Goal: Find specific page/section: Find specific page/section

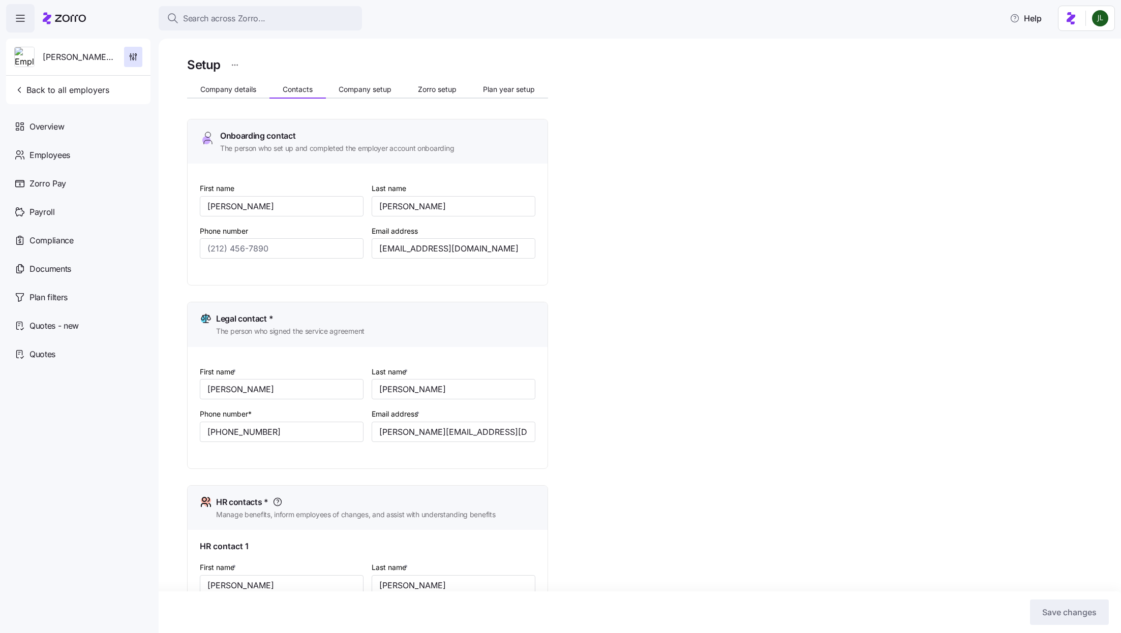
scroll to position [442, 0]
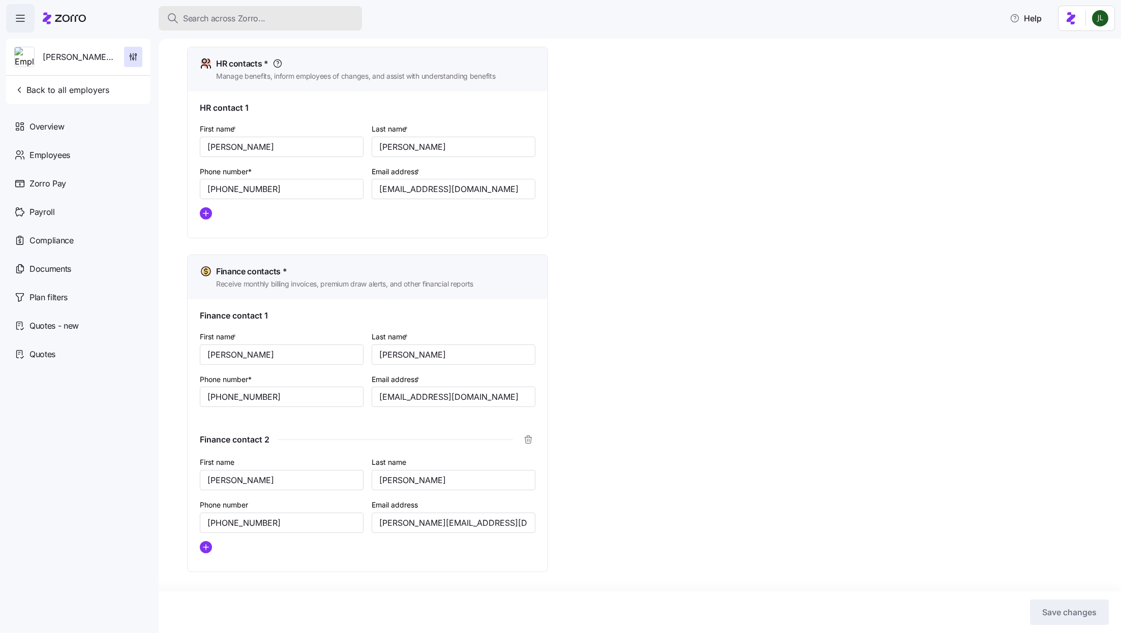
click at [227, 24] on span "Search across Zorro..." at bounding box center [224, 18] width 82 height 13
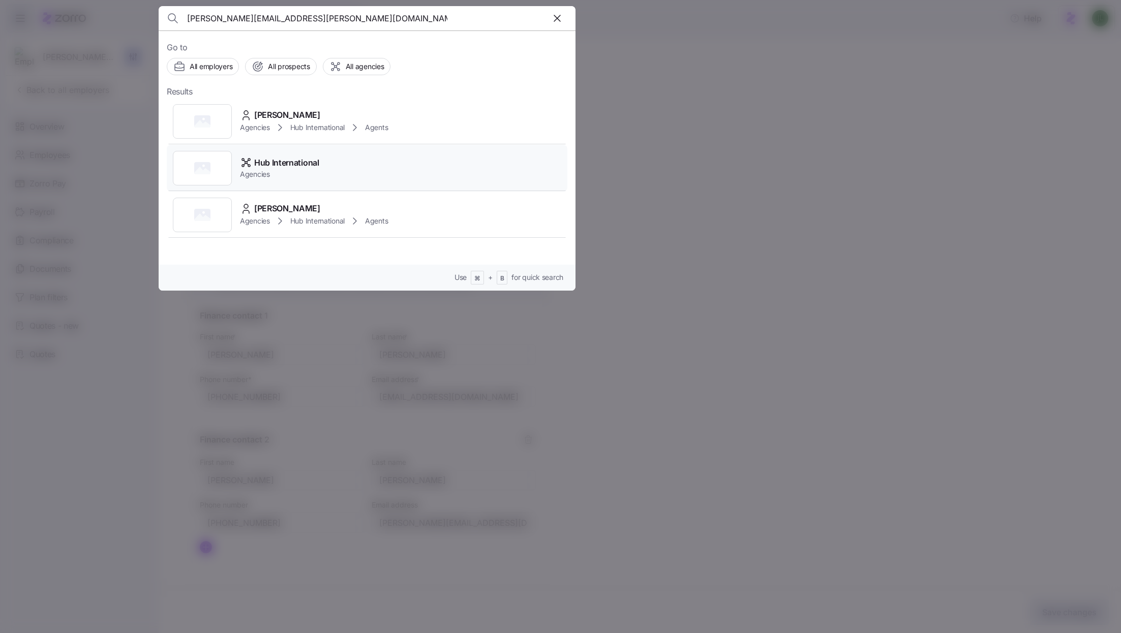
type input "[PERSON_NAME][EMAIL_ADDRESS][PERSON_NAME][DOMAIN_NAME]"
click at [291, 174] on span "Agencies" at bounding box center [279, 174] width 79 height 10
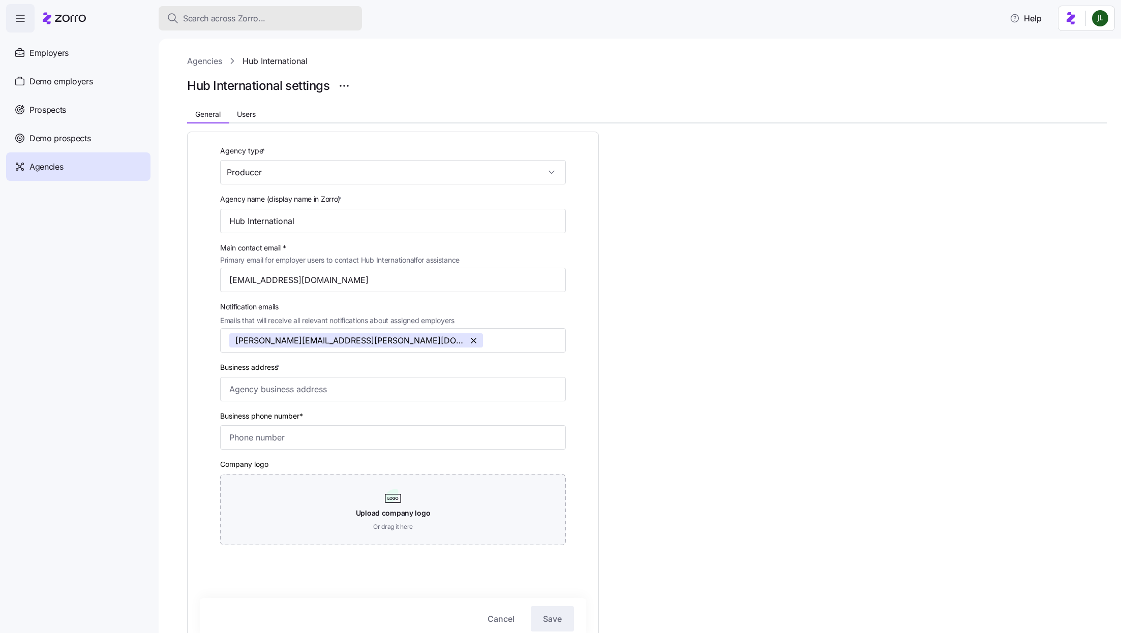
click at [303, 17] on div "Search across Zorro..." at bounding box center [260, 18] width 187 height 13
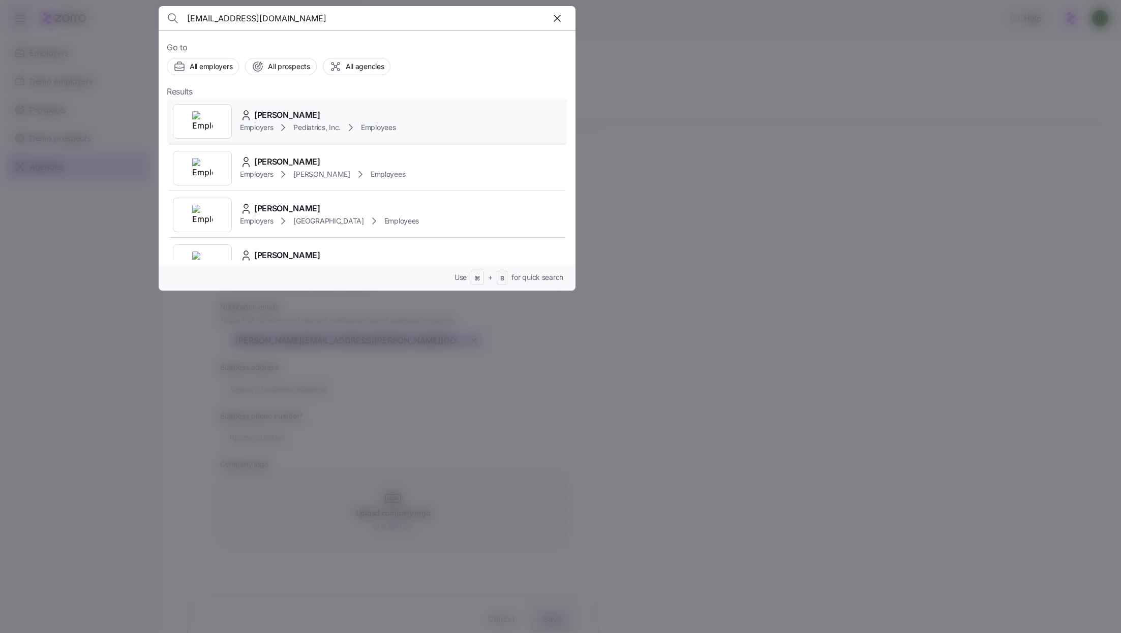
type input "moliver416@yahoo.com"
click at [291, 122] on div "Employers Pediatrics, Inc. Employees" at bounding box center [318, 127] width 156 height 12
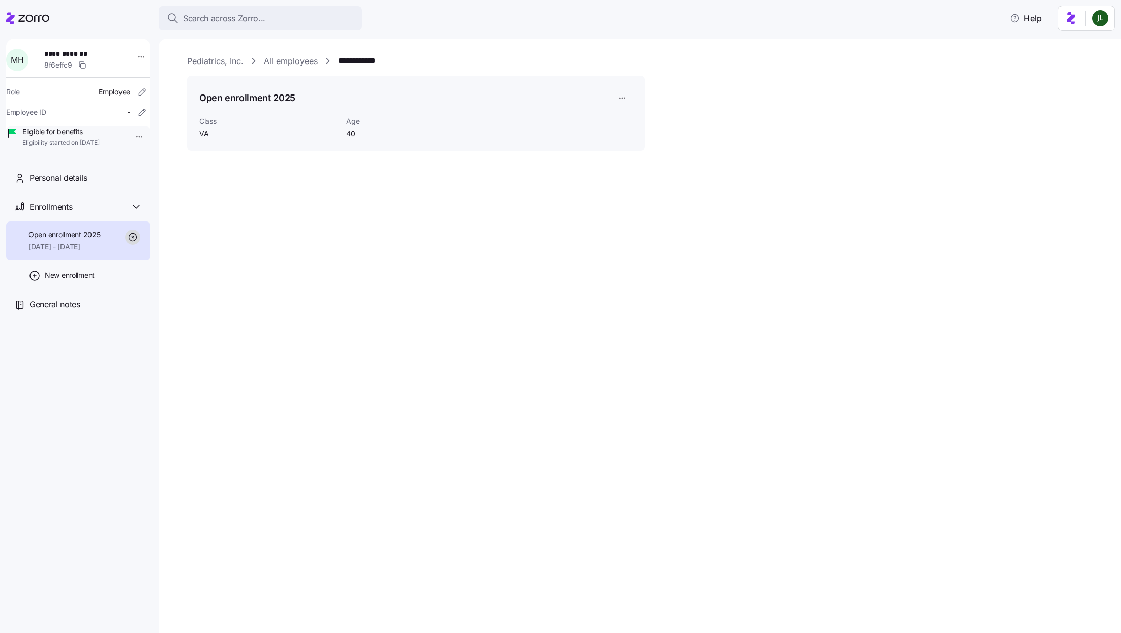
click at [360, 56] on link "**********" at bounding box center [365, 61] width 54 height 13
click at [225, 61] on link "Pediatrics, Inc." at bounding box center [215, 61] width 56 height 13
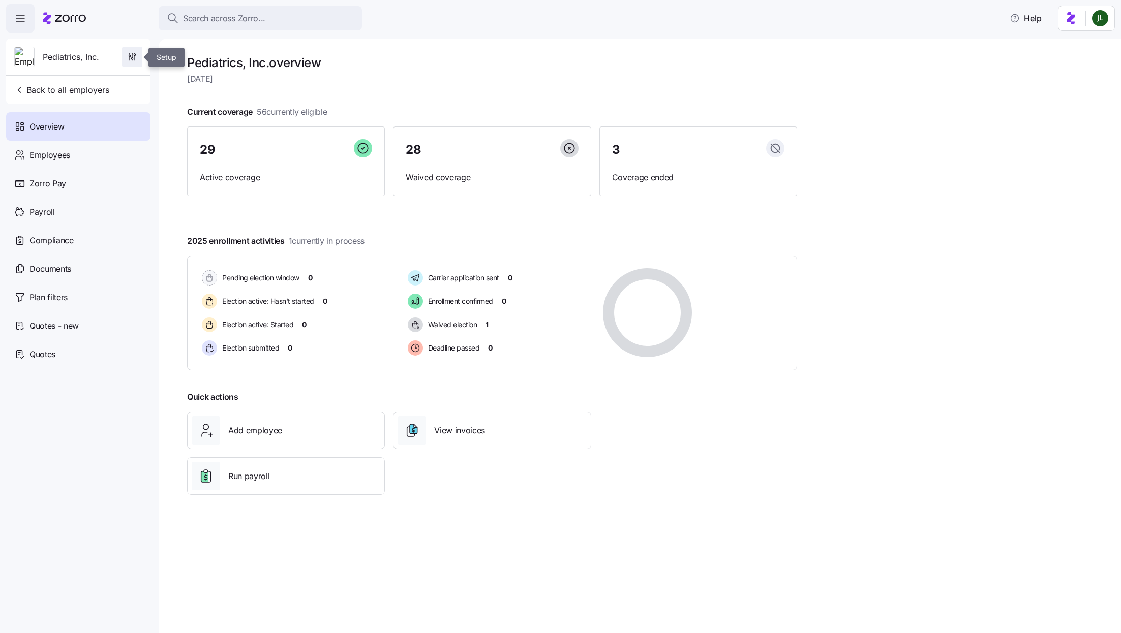
click at [135, 58] on icon "button" at bounding box center [132, 57] width 10 height 10
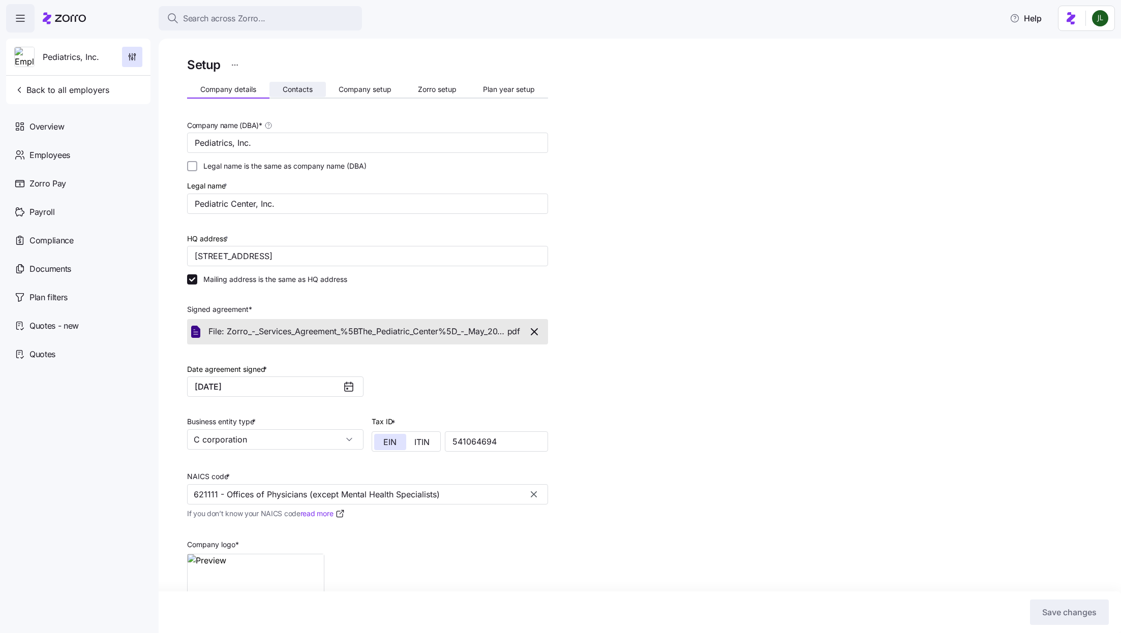
click at [298, 86] on span "Contacts" at bounding box center [298, 89] width 30 height 7
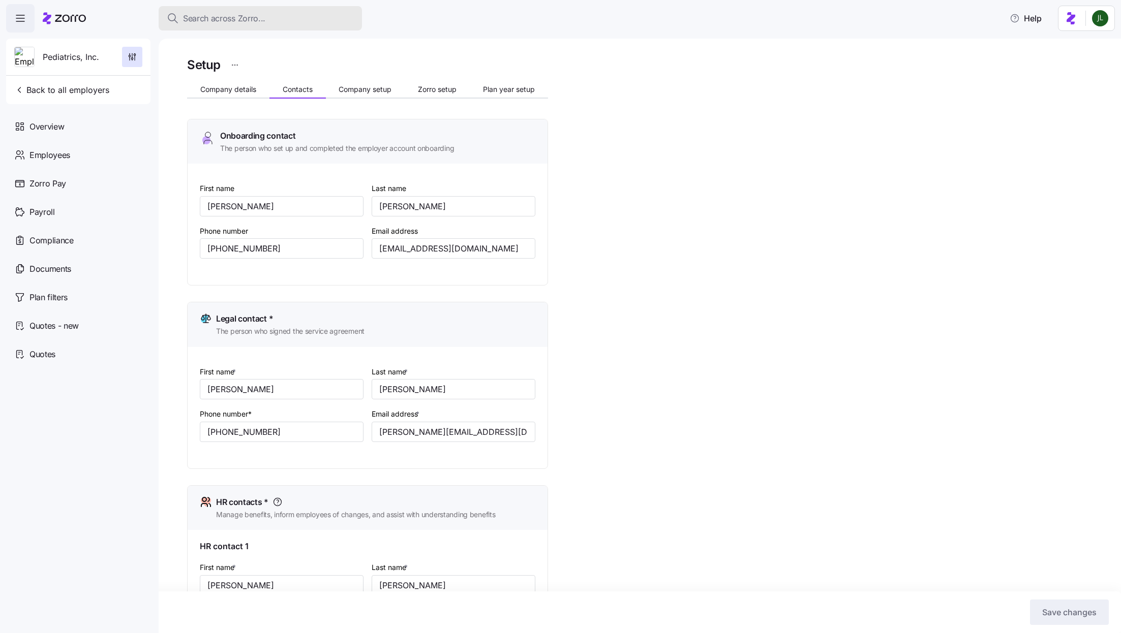
click at [285, 15] on div "Search across Zorro..." at bounding box center [260, 18] width 187 height 13
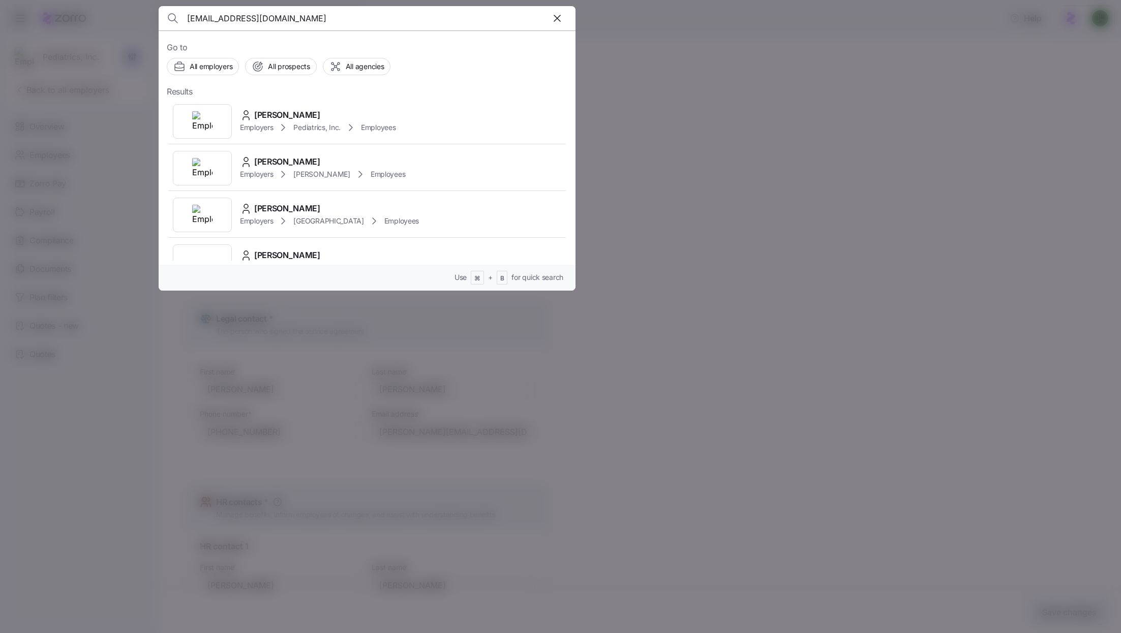
type input "moliver416@yahoo.com"
click at [639, 278] on div at bounding box center [560, 316] width 1121 height 633
